Goal: Subscribe to service/newsletter

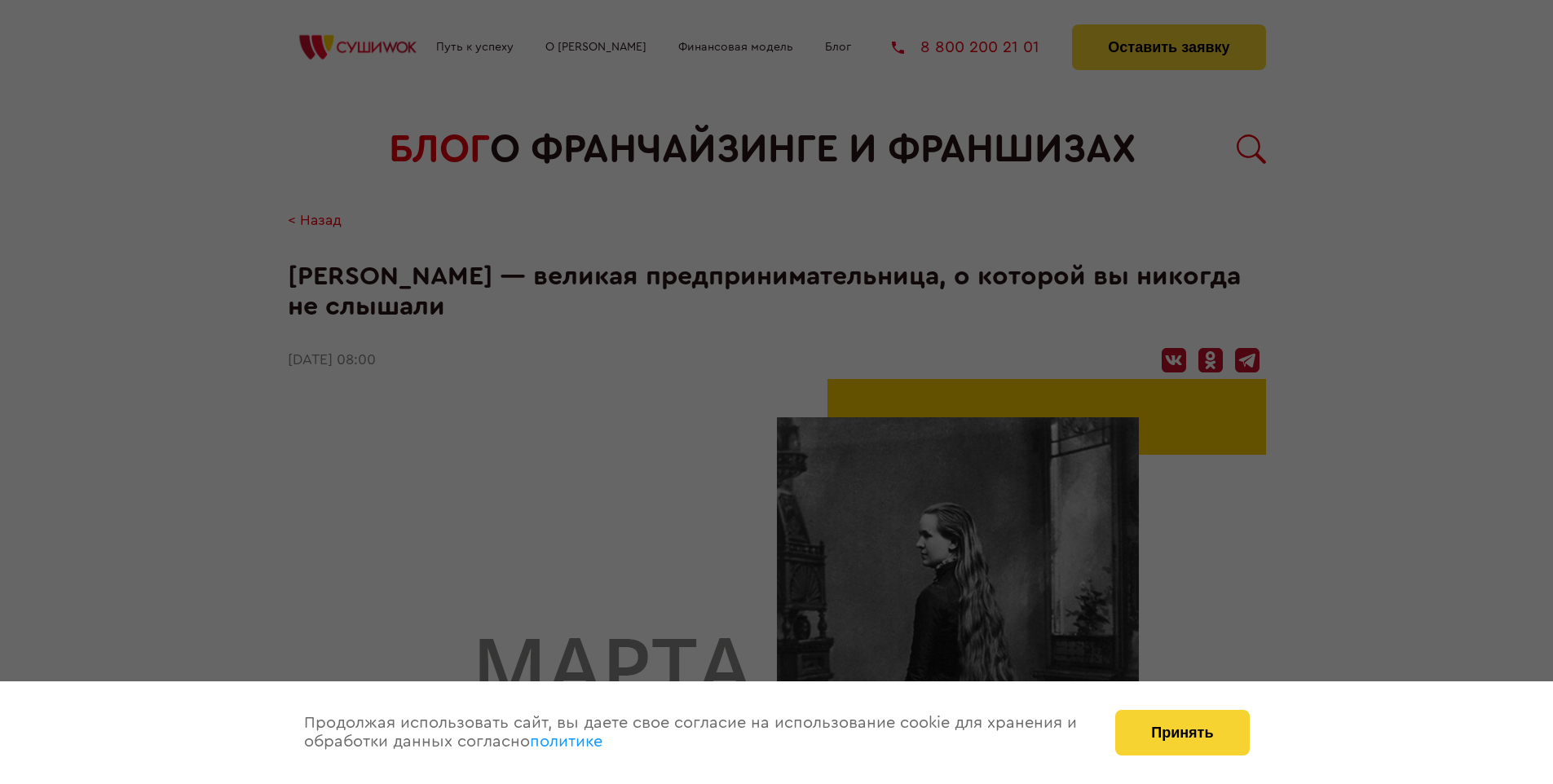
scroll to position [3165, 0]
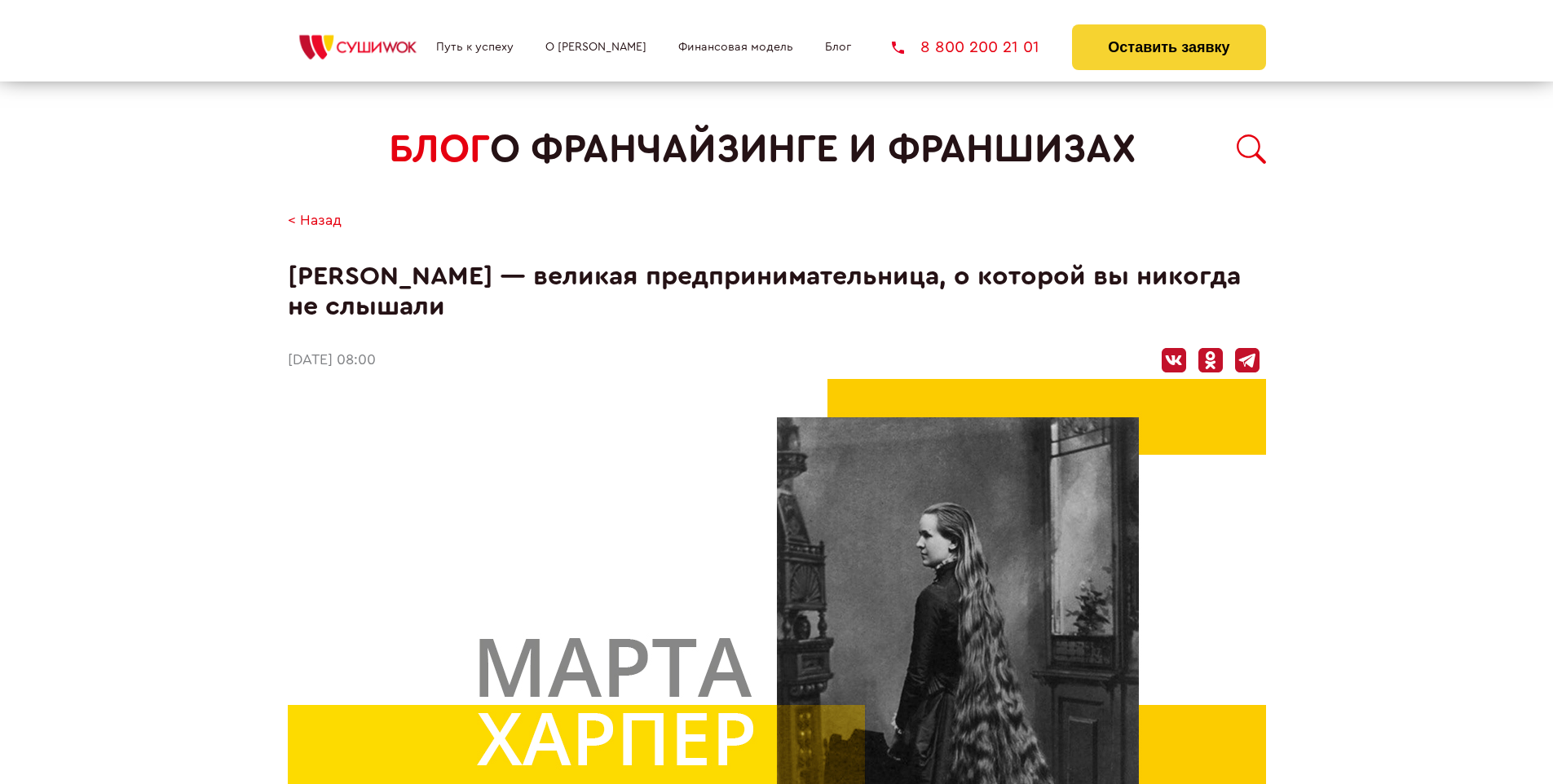
scroll to position [3165, 0]
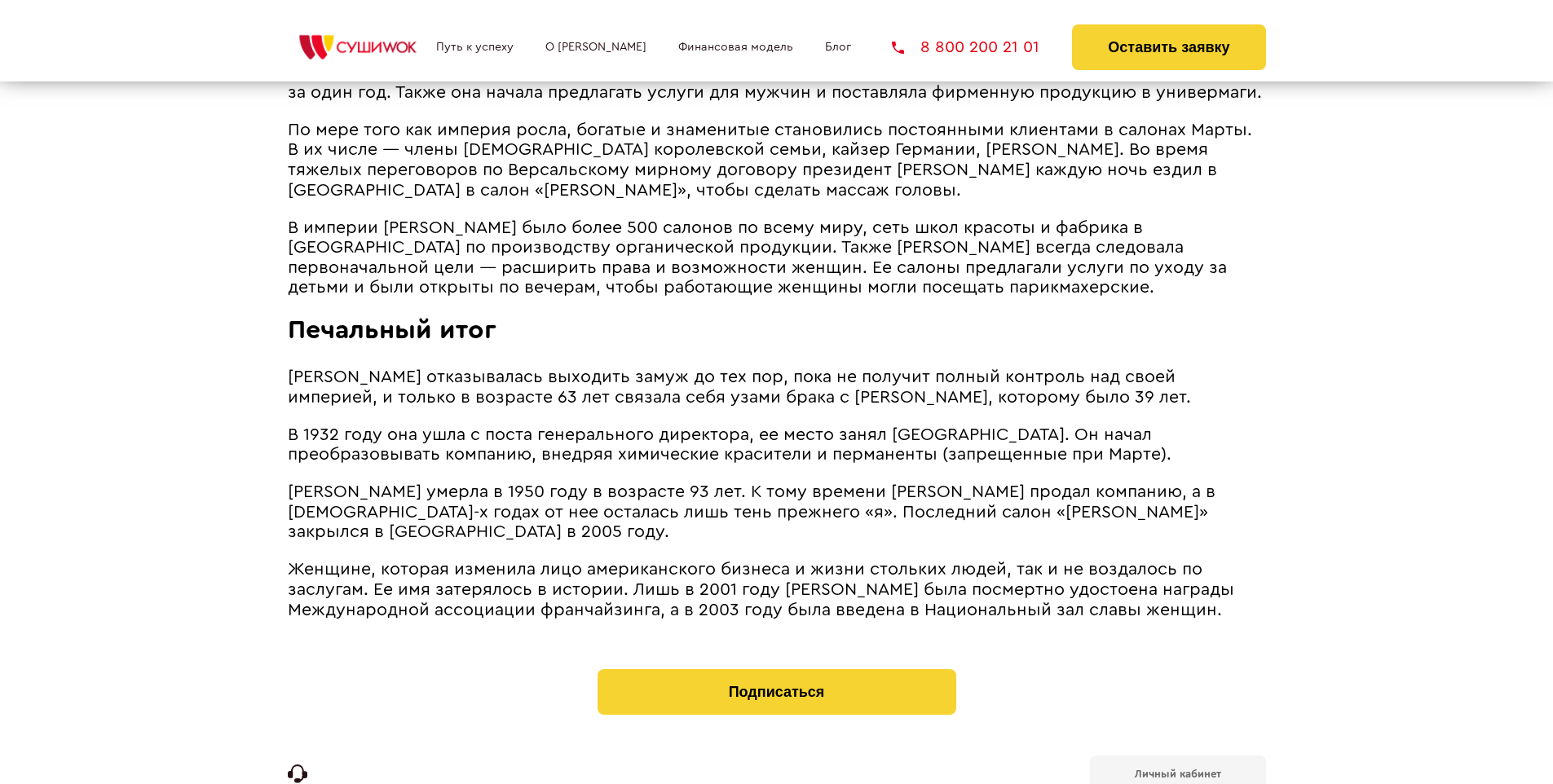
click at [1177, 769] on b "Личный кабинет" at bounding box center [1178, 774] width 86 height 11
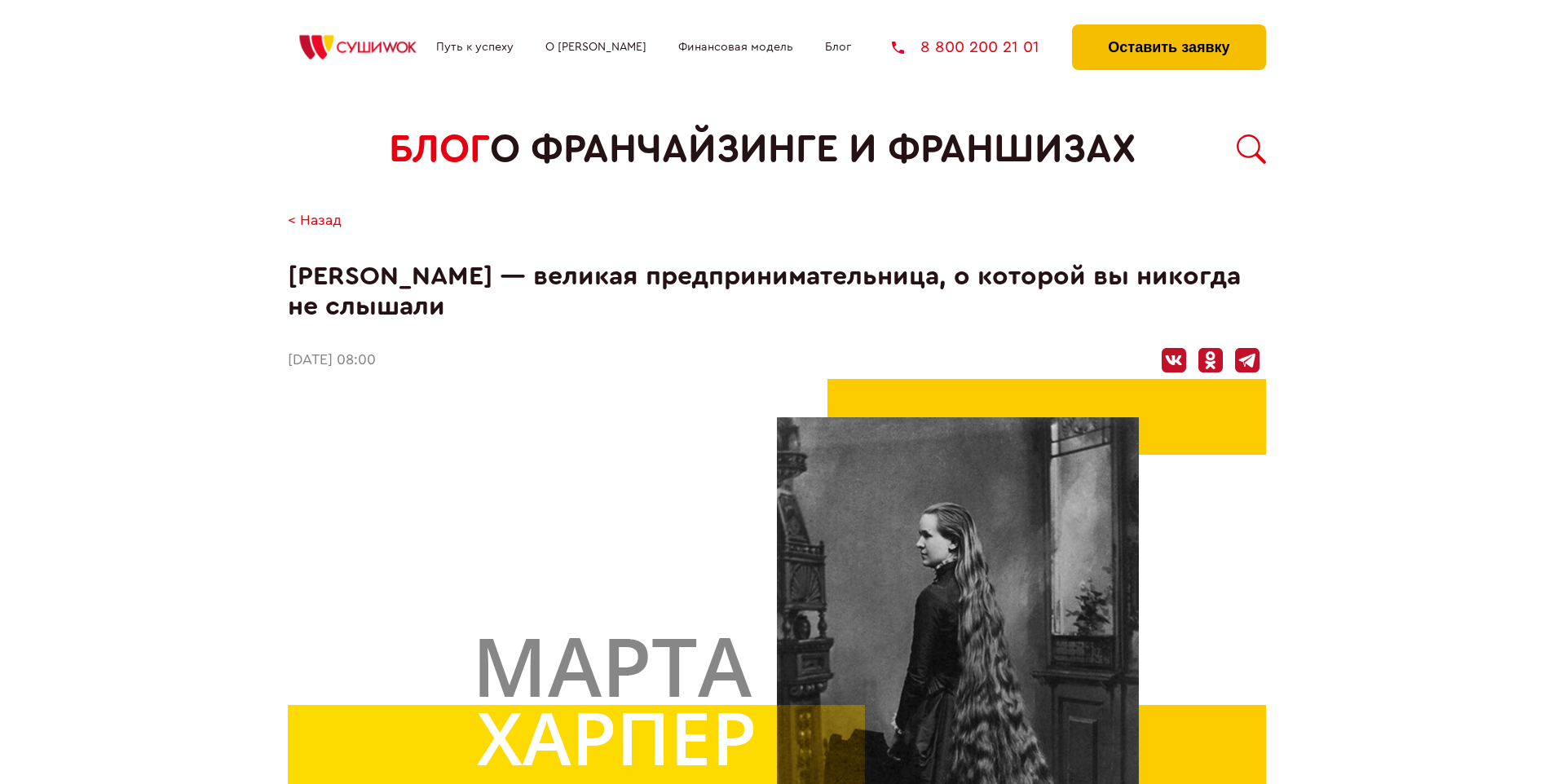
click at [1168, 29] on button "Оставить заявку" at bounding box center [1168, 47] width 193 height 46
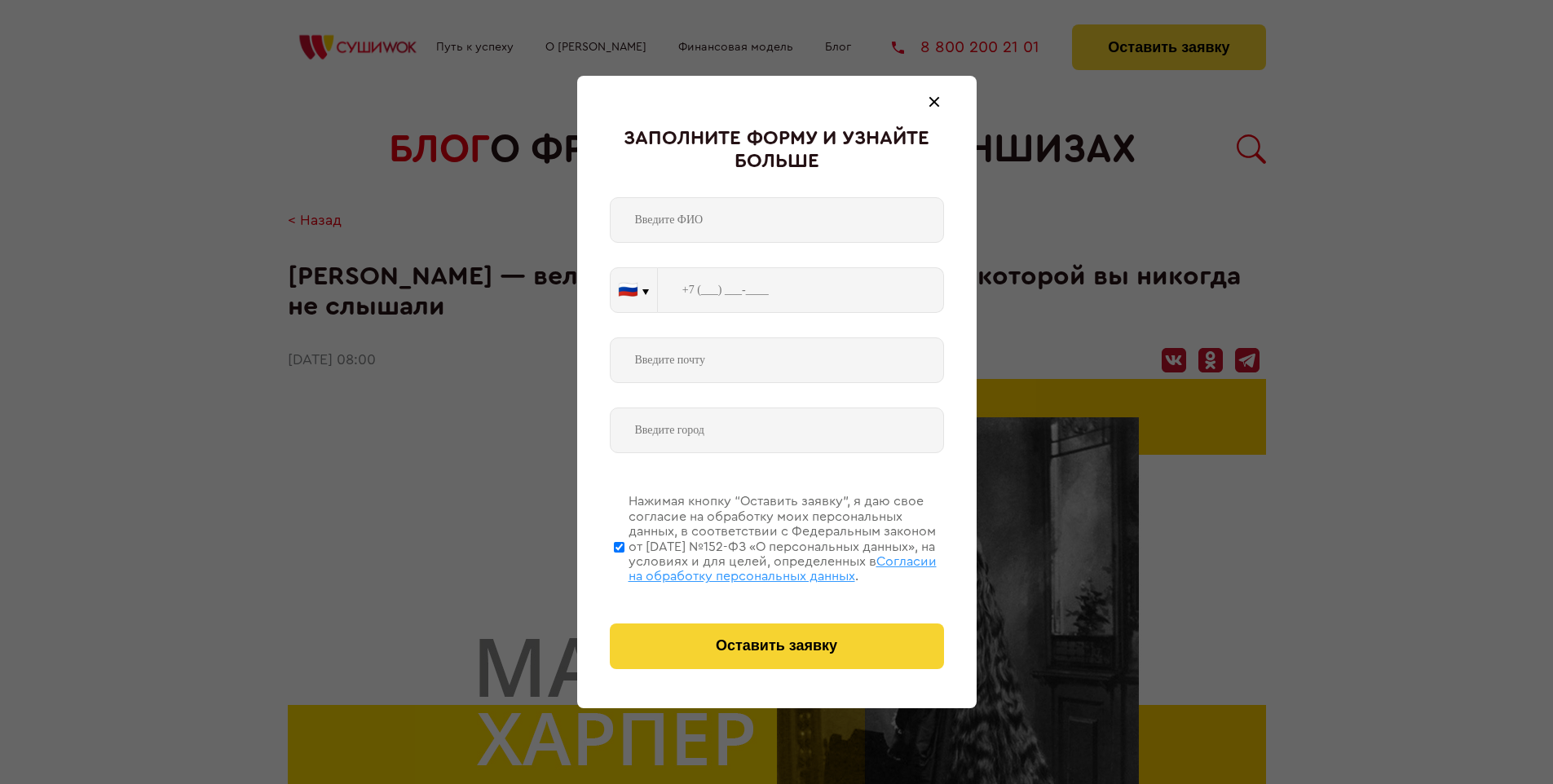
click at [756, 566] on span "Согласии на обработку персональных данных" at bounding box center [782, 569] width 308 height 28
click at [624, 566] on input "Нажимая кнопку “Оставить заявку”, я даю свое согласие на обработку моих персона…" at bounding box center [619, 547] width 11 height 130
checkbox input "false"
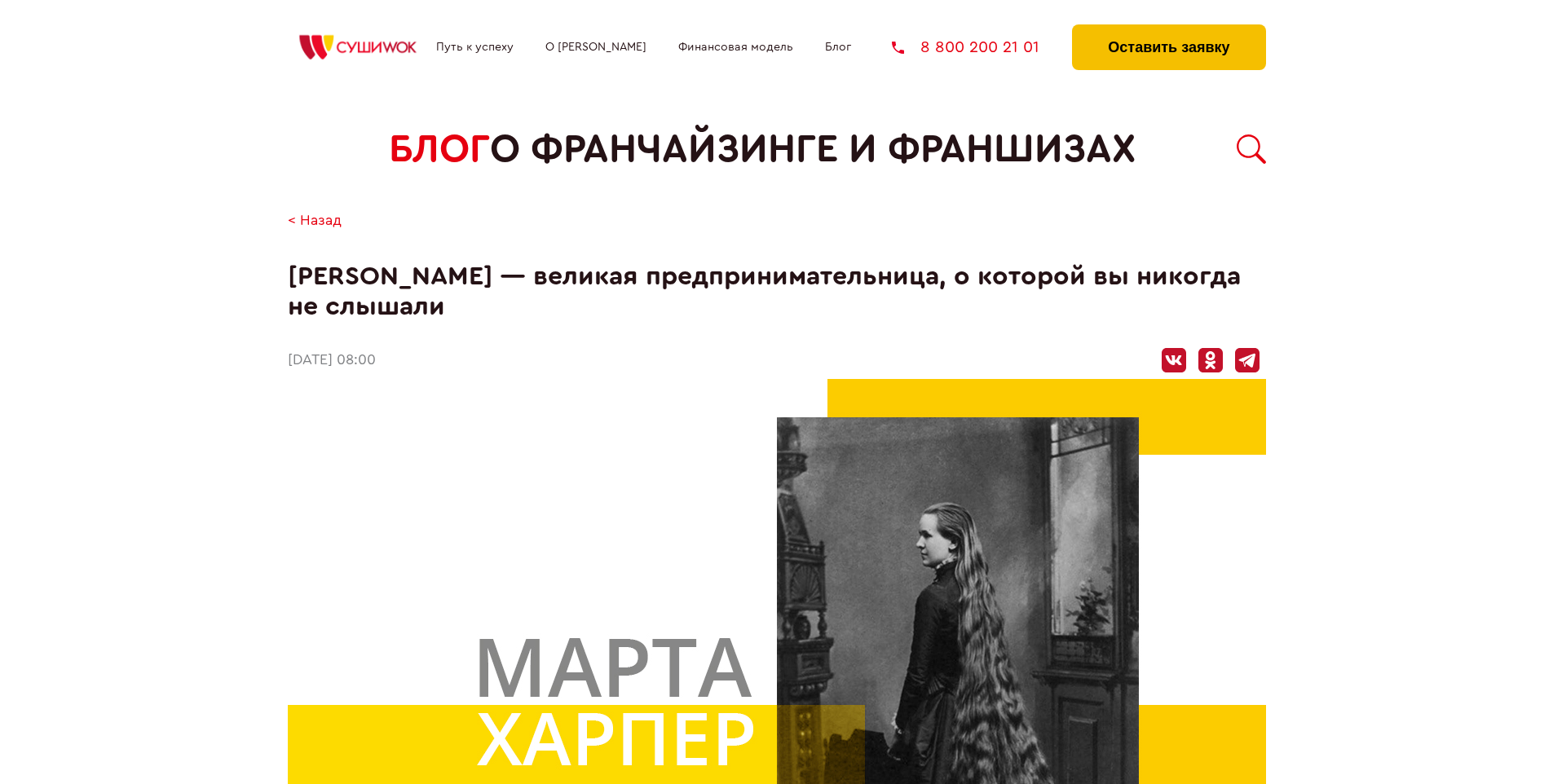
click at [1168, 29] on button "Оставить заявку" at bounding box center [1168, 47] width 193 height 46
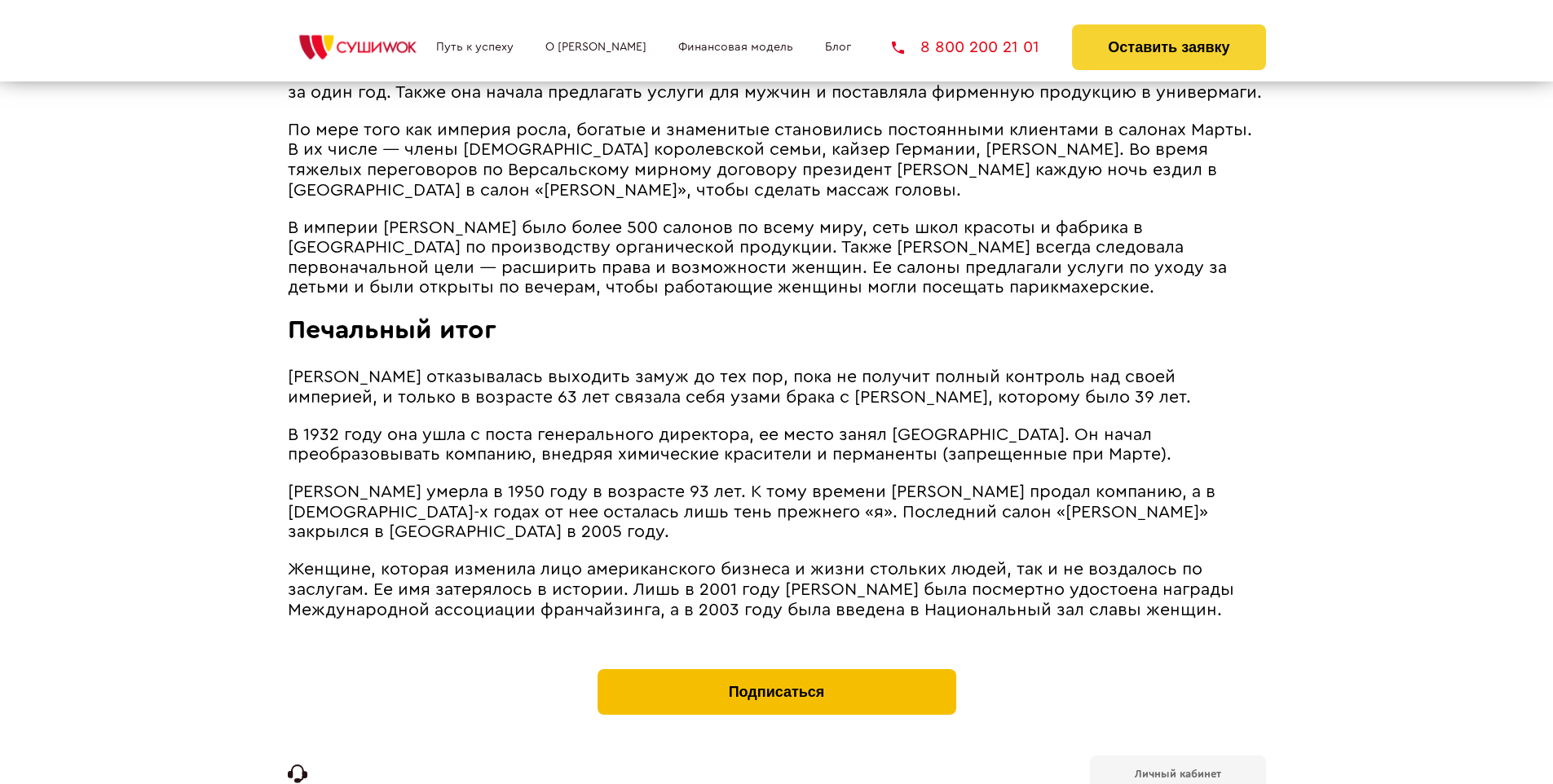
click at [776, 669] on button "Подписаться" at bounding box center [776, 692] width 359 height 46
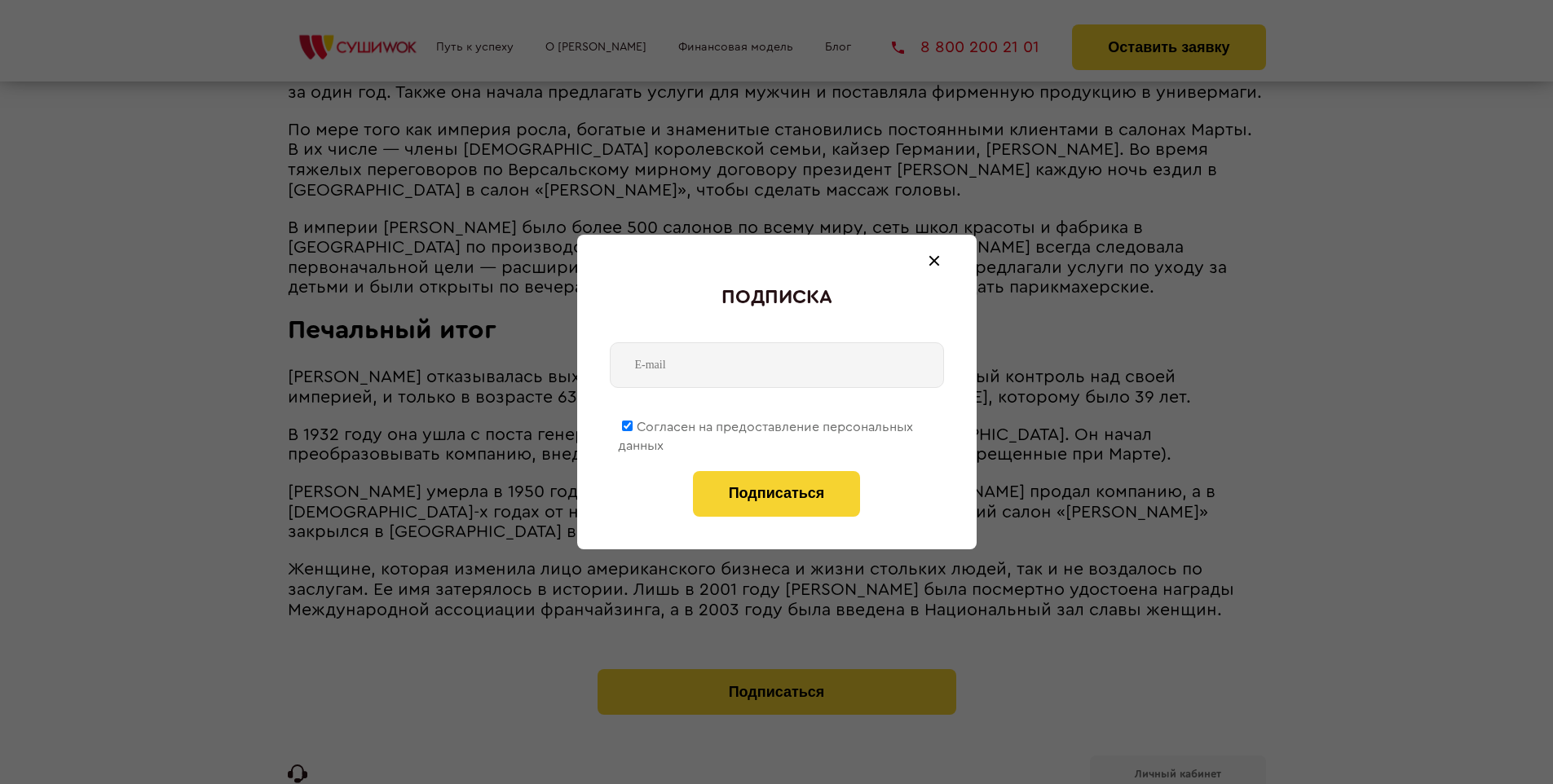
click at [766, 424] on span "Согласен на предоставление персональных данных" at bounding box center [765, 437] width 295 height 32
click at [633, 424] on input "Согласен на предоставление персональных данных" at bounding box center [627, 426] width 11 height 11
checkbox input "false"
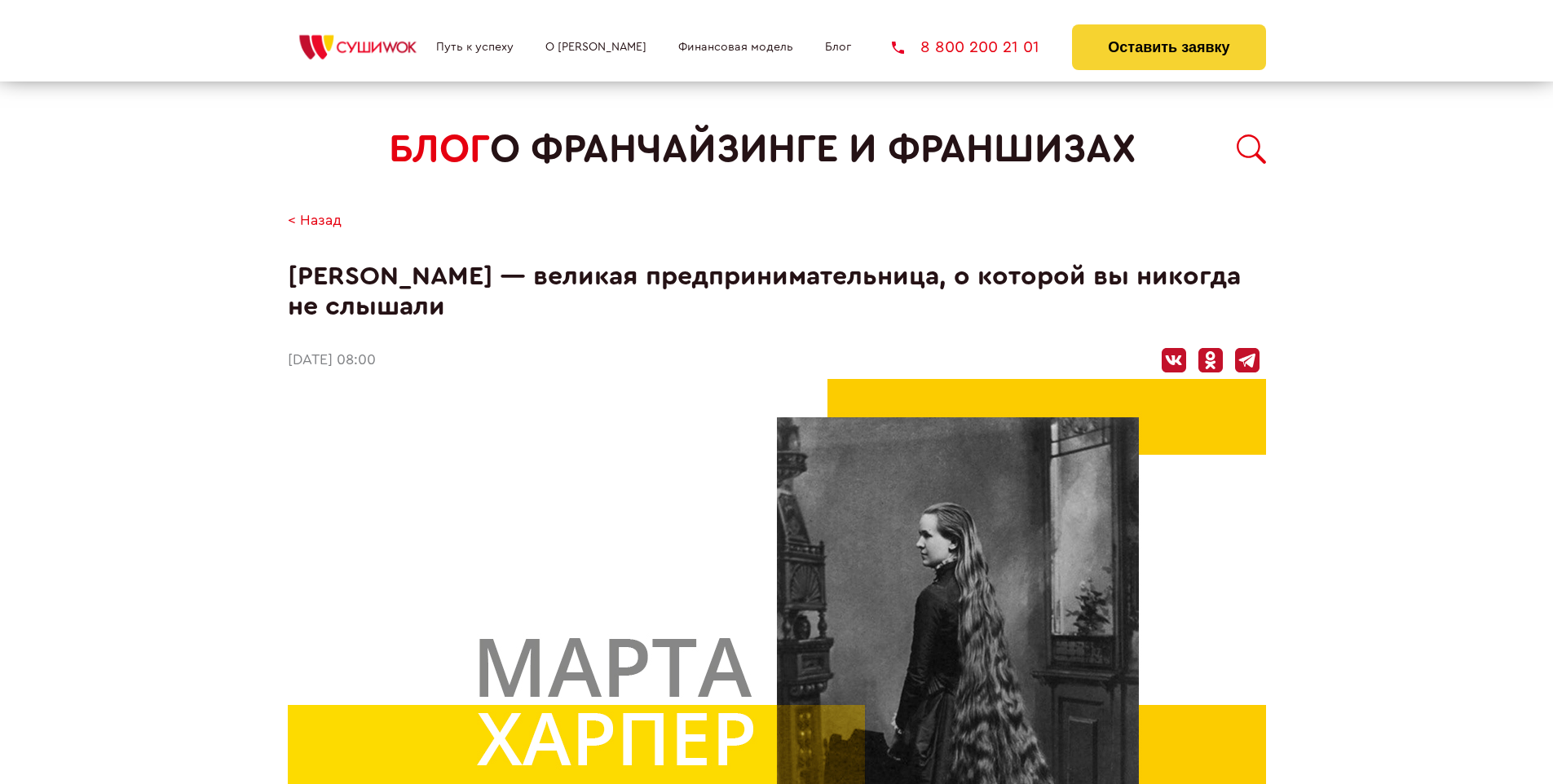
scroll to position [3165, 0]
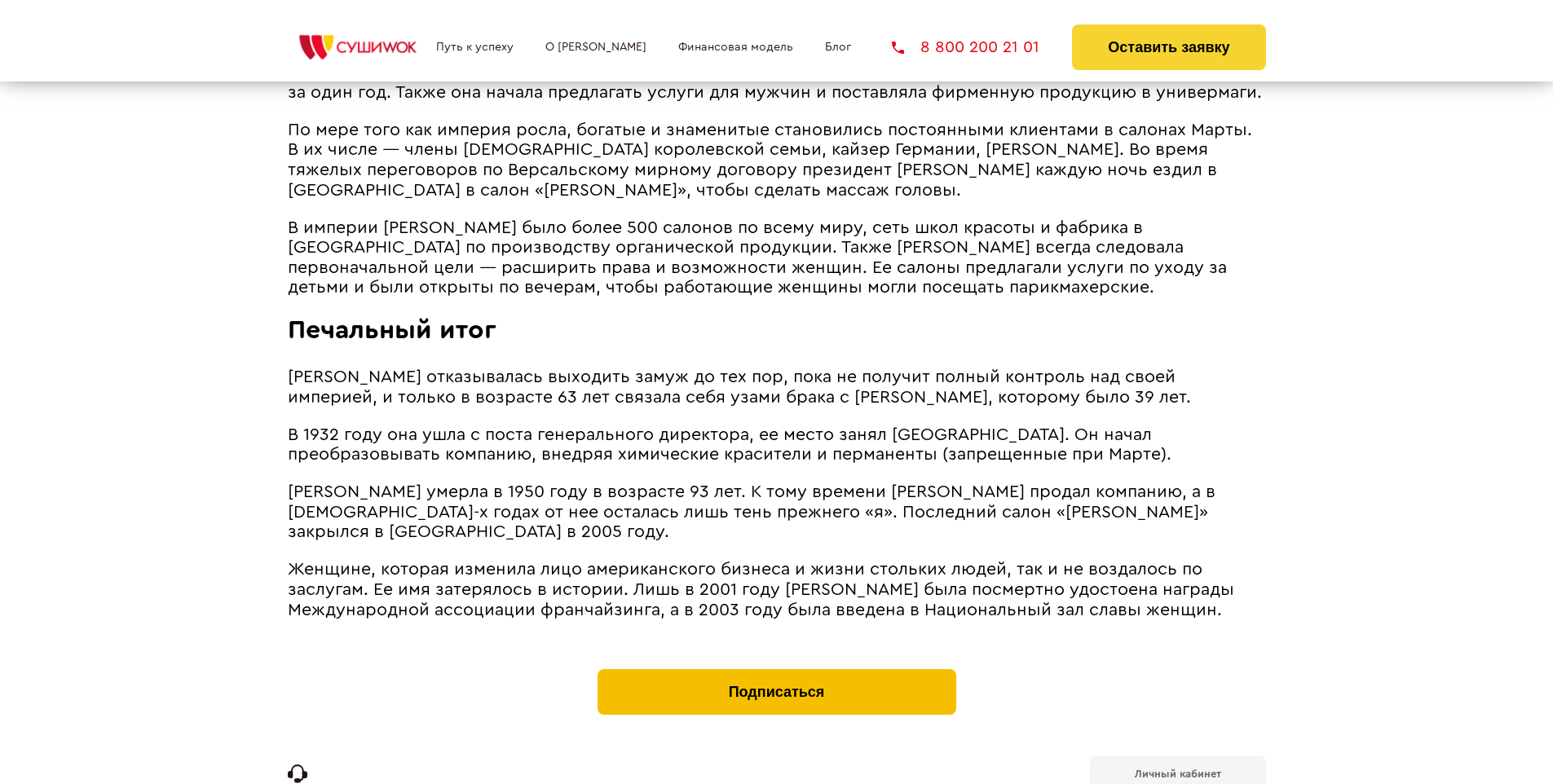
click at [776, 669] on button "Подписаться" at bounding box center [776, 692] width 359 height 46
